Goal: Task Accomplishment & Management: Manage account settings

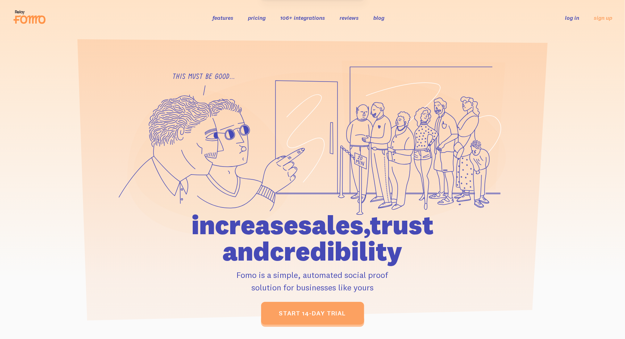
click at [571, 17] on link "log in" at bounding box center [572, 17] width 14 height 7
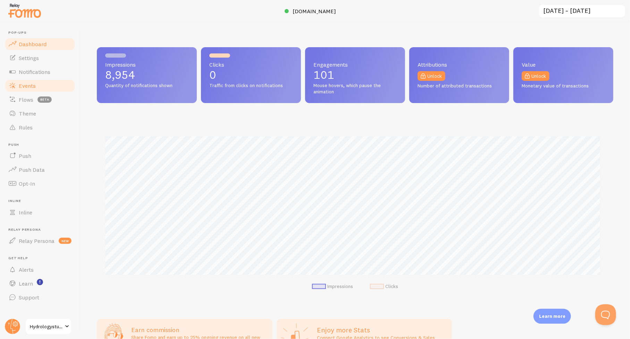
click at [24, 86] on span "Events" at bounding box center [27, 85] width 17 height 7
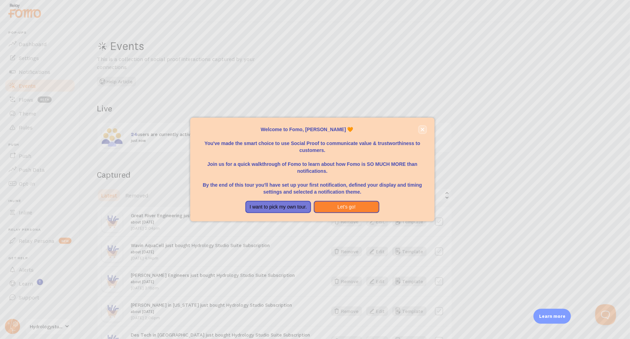
click at [425, 126] on button "close," at bounding box center [422, 129] width 7 height 7
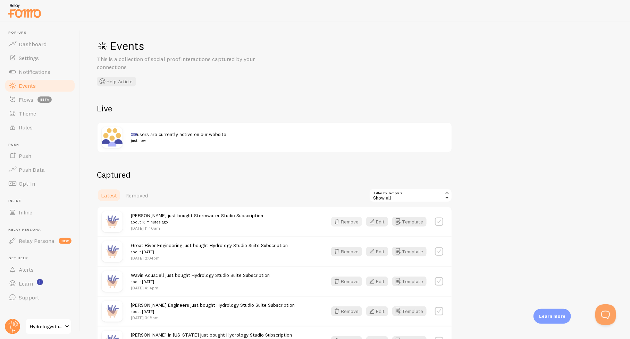
click at [338, 218] on icon "button" at bounding box center [336, 222] width 8 height 8
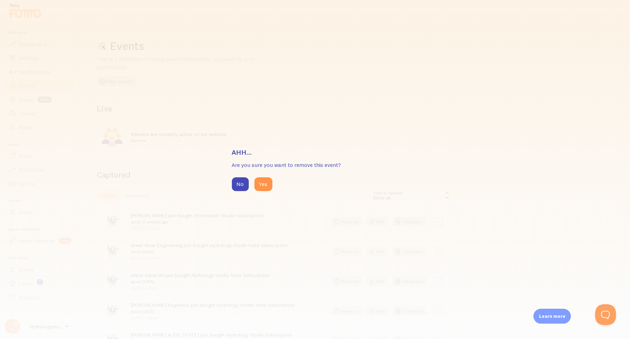
click at [264, 192] on div "Ahh... Are you sure you want to remove this event? No Yes" at bounding box center [315, 169] width 630 height 339
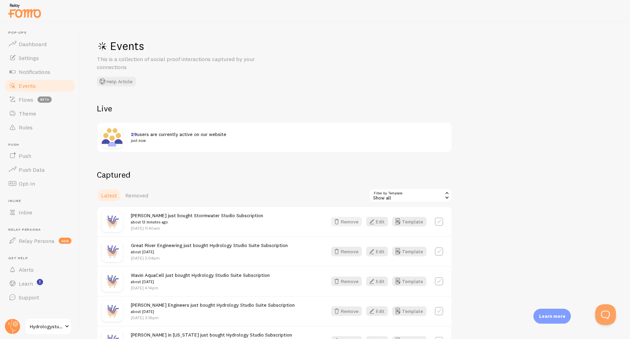
click at [346, 220] on button "Remove" at bounding box center [346, 222] width 31 height 10
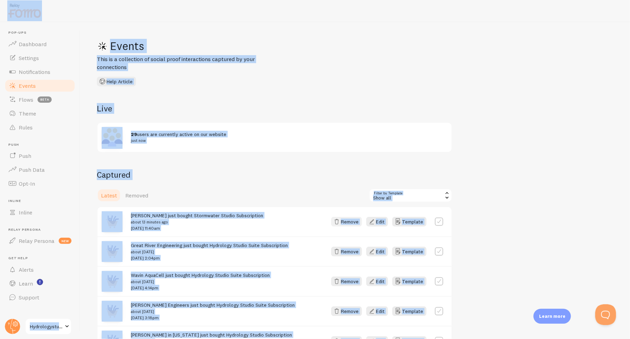
click at [349, 221] on button "Remove" at bounding box center [346, 222] width 31 height 10
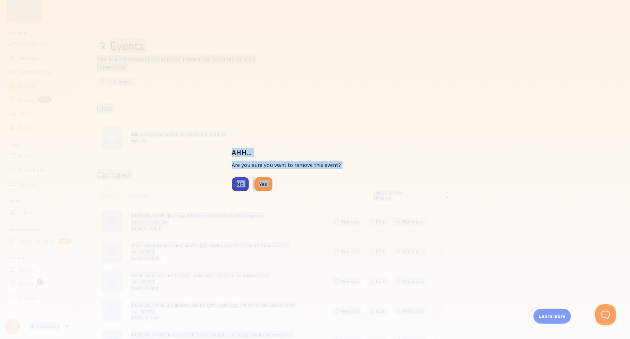
click at [300, 200] on div "Ahh... Are you sure you want to remove this event? No Yes" at bounding box center [315, 169] width 630 height 339
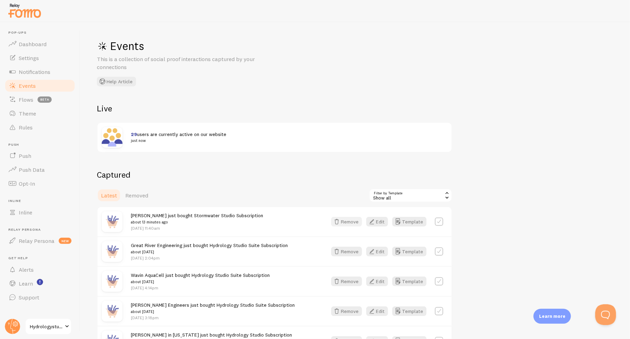
click at [349, 223] on button "Remove" at bounding box center [346, 222] width 31 height 10
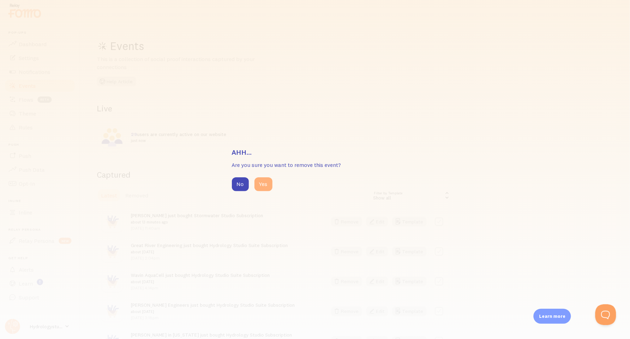
click at [265, 186] on button "Yes" at bounding box center [263, 184] width 18 height 14
